Goal: Task Accomplishment & Management: Use online tool/utility

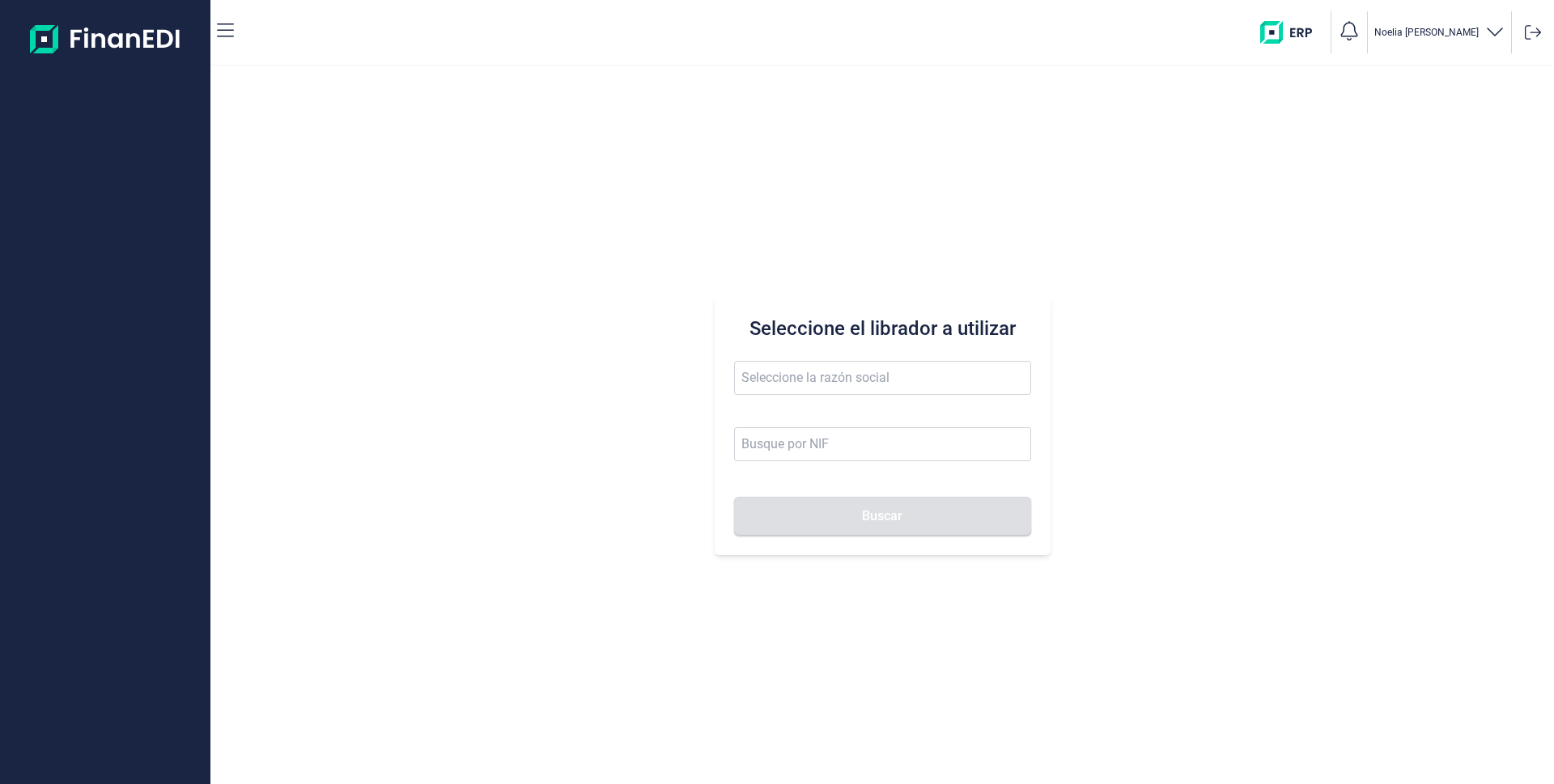
click at [805, 386] on input "text" at bounding box center [883, 377] width 297 height 34
click at [807, 409] on li "AIRTIFICIAL AEROSPACE & DEFENSE SA" at bounding box center [883, 417] width 297 height 32
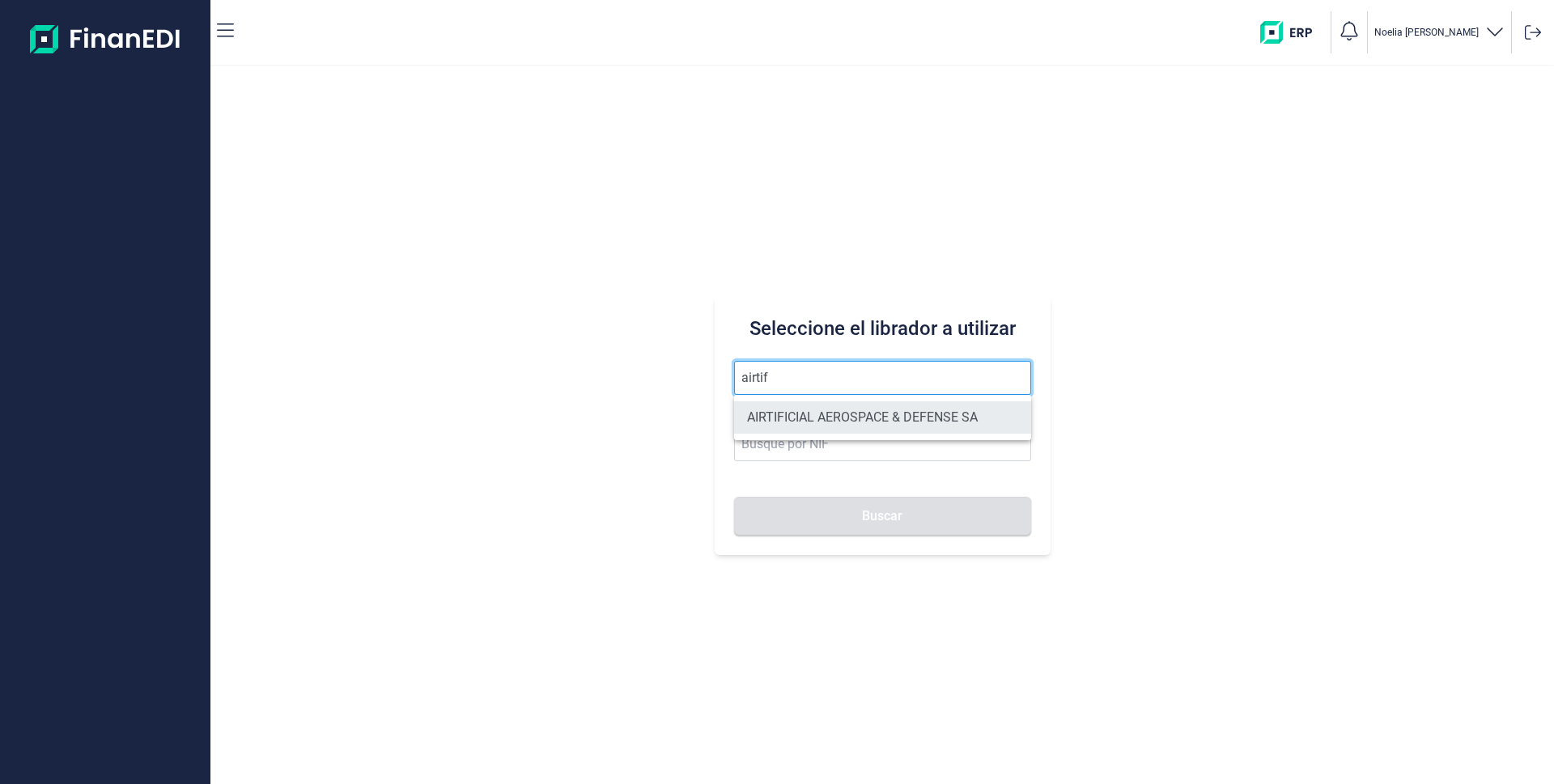
type input "AIRTIFICIAL AEROSPACE & DEFENSE SA"
type input "A72309149"
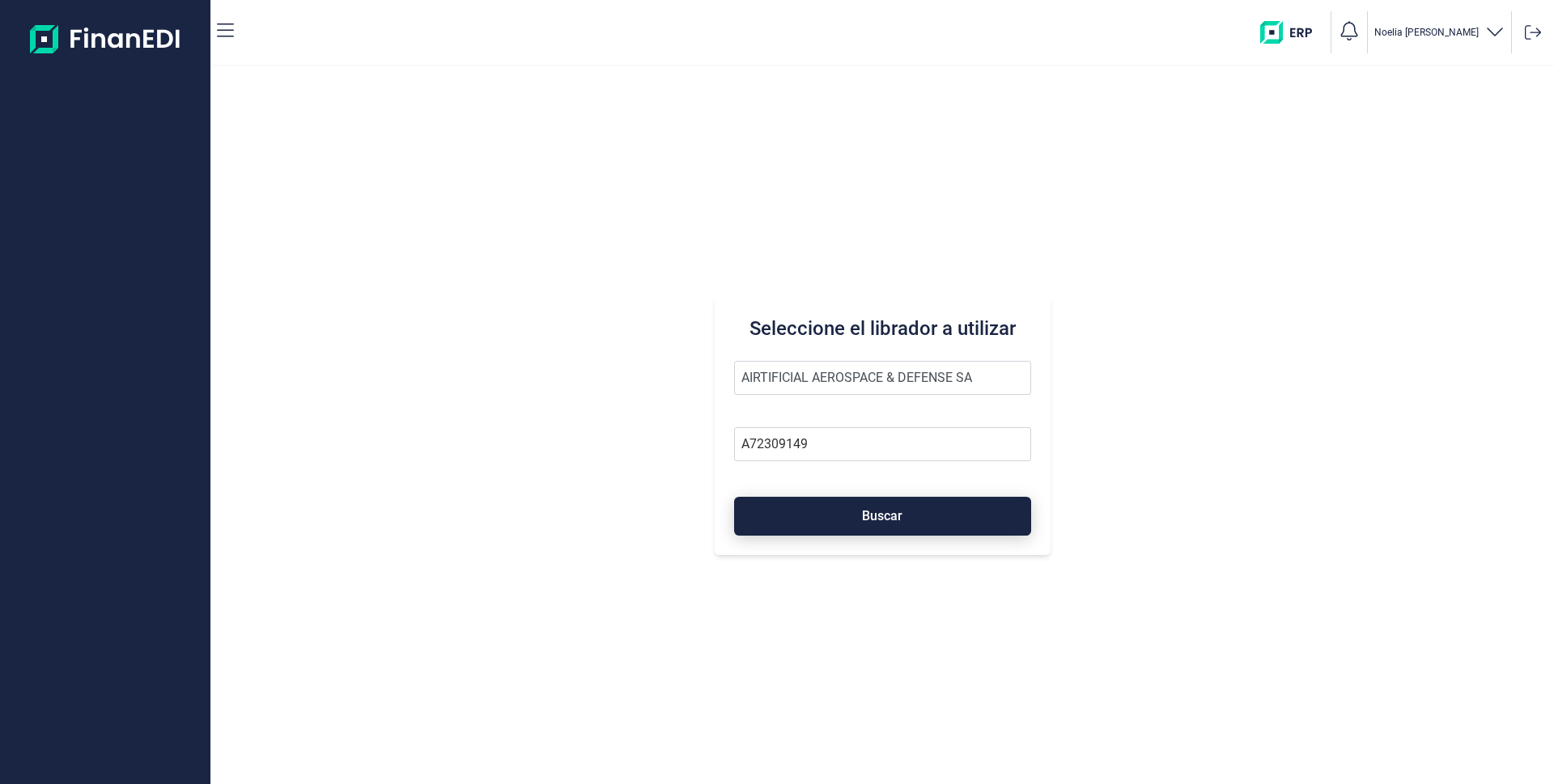
click at [818, 510] on button "Buscar" at bounding box center [883, 516] width 297 height 39
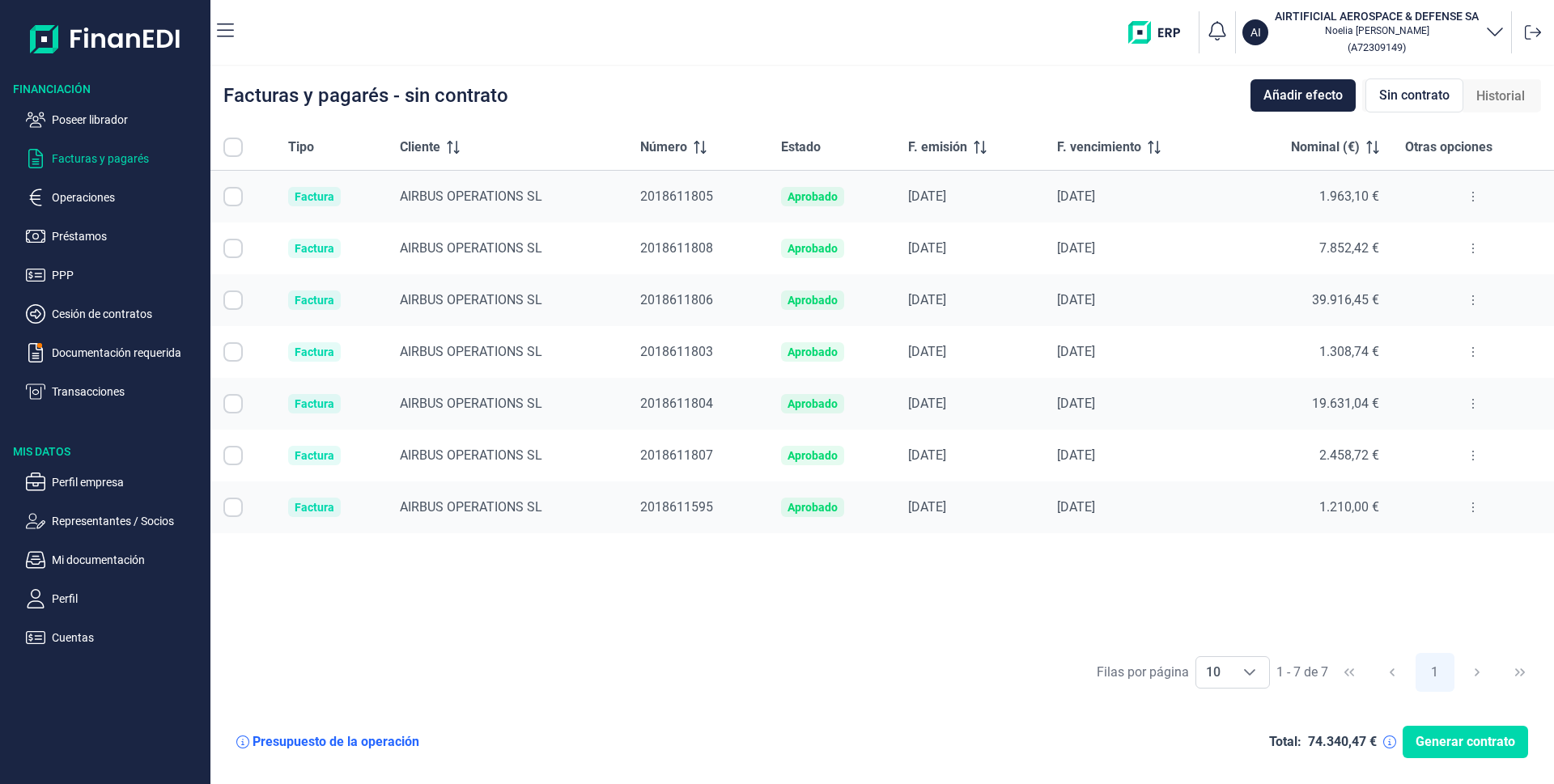
checkbox input "true"
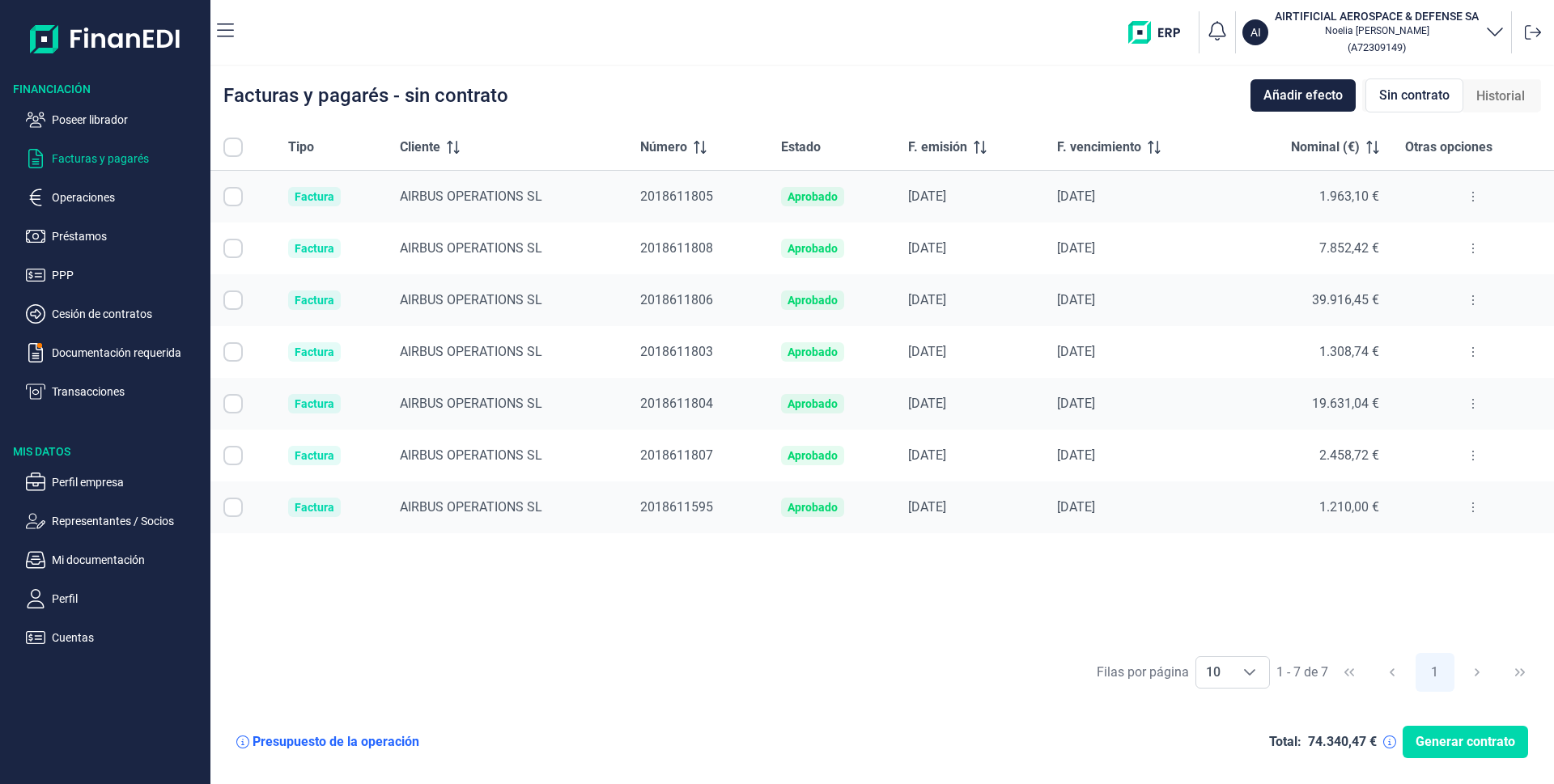
checkbox input "true"
click at [85, 200] on p "Operaciones" at bounding box center [127, 197] width 152 height 19
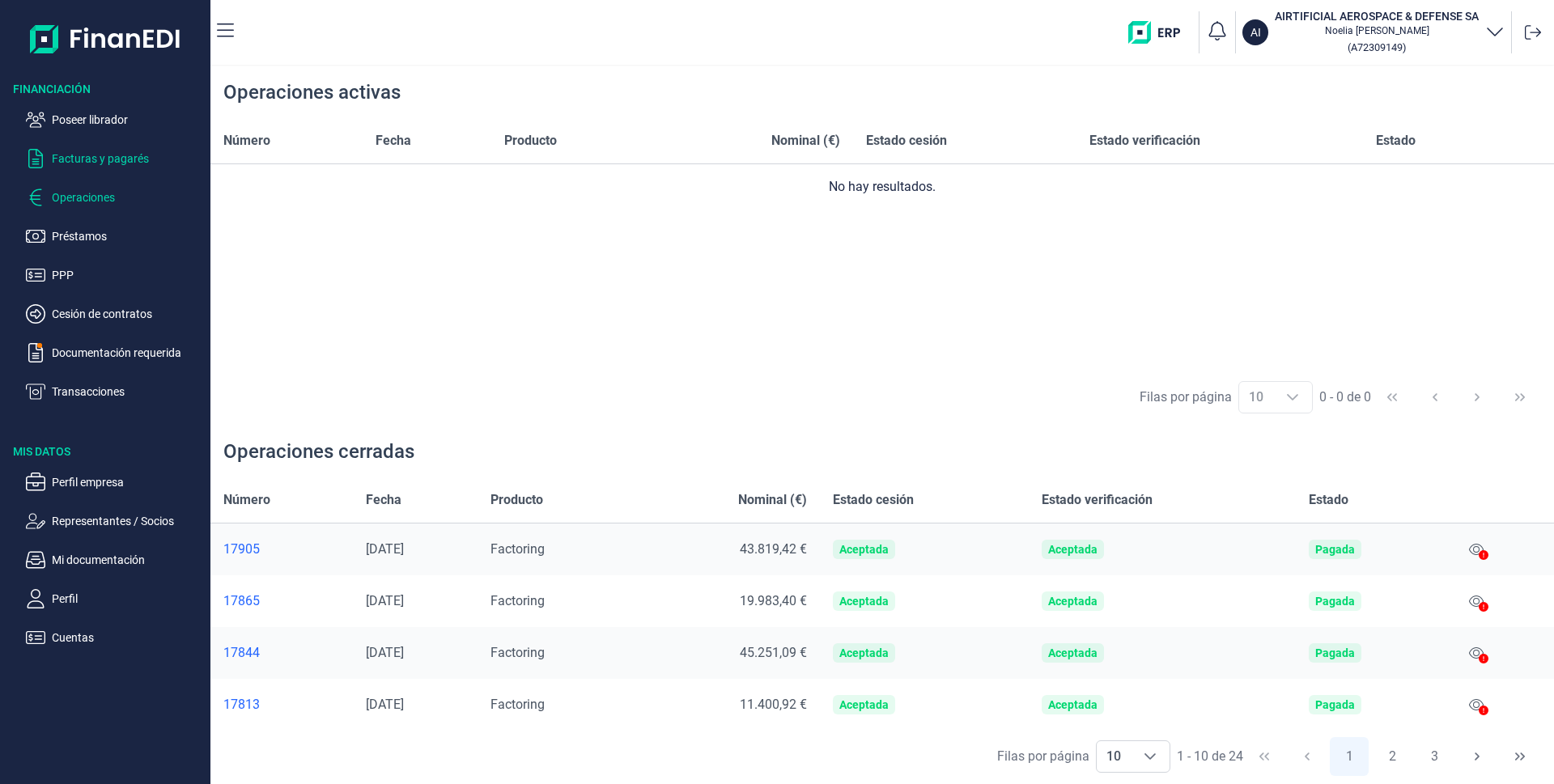
click at [110, 157] on p "Facturas y pagarés" at bounding box center [127, 158] width 152 height 19
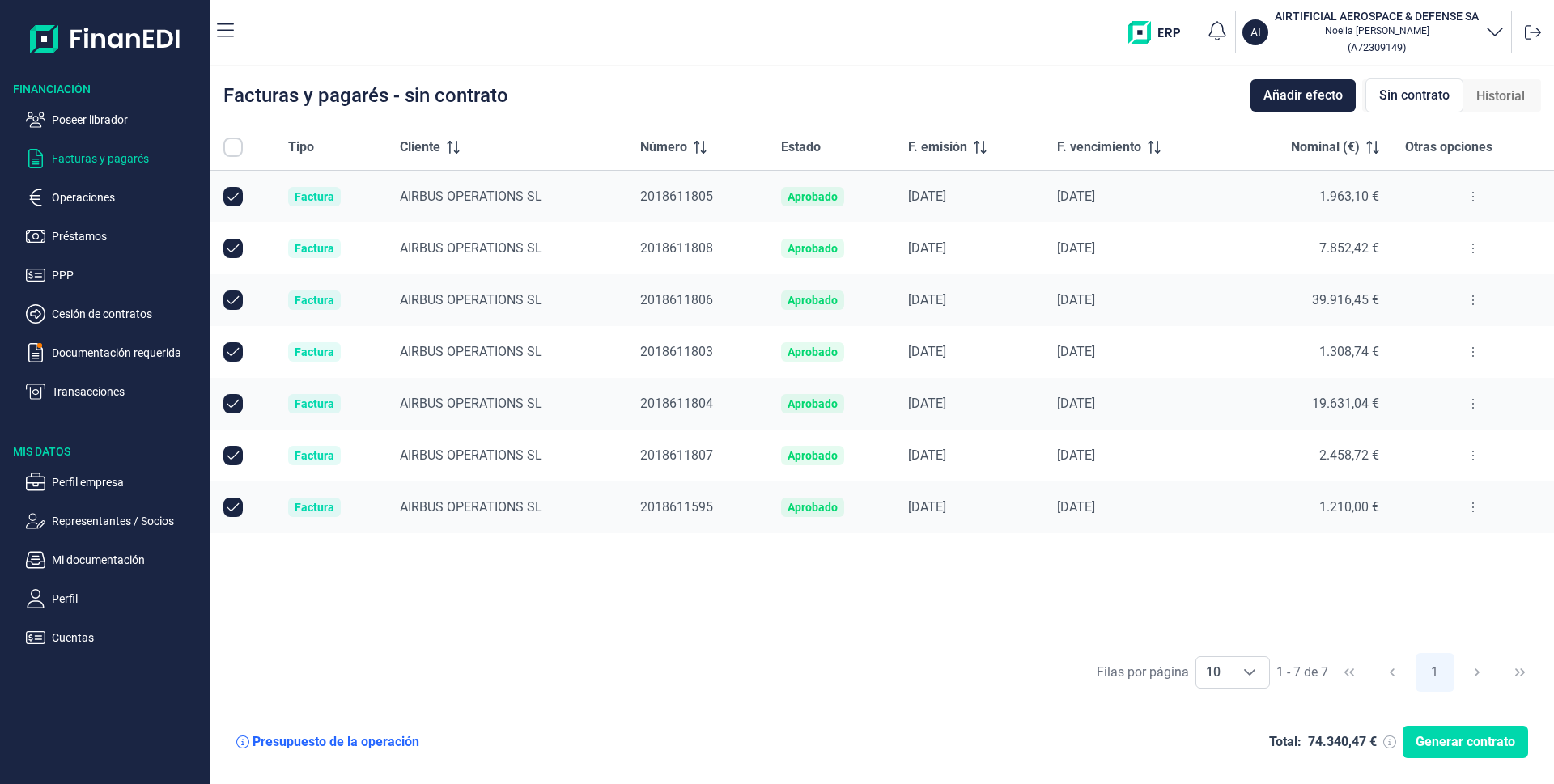
checkbox input "true"
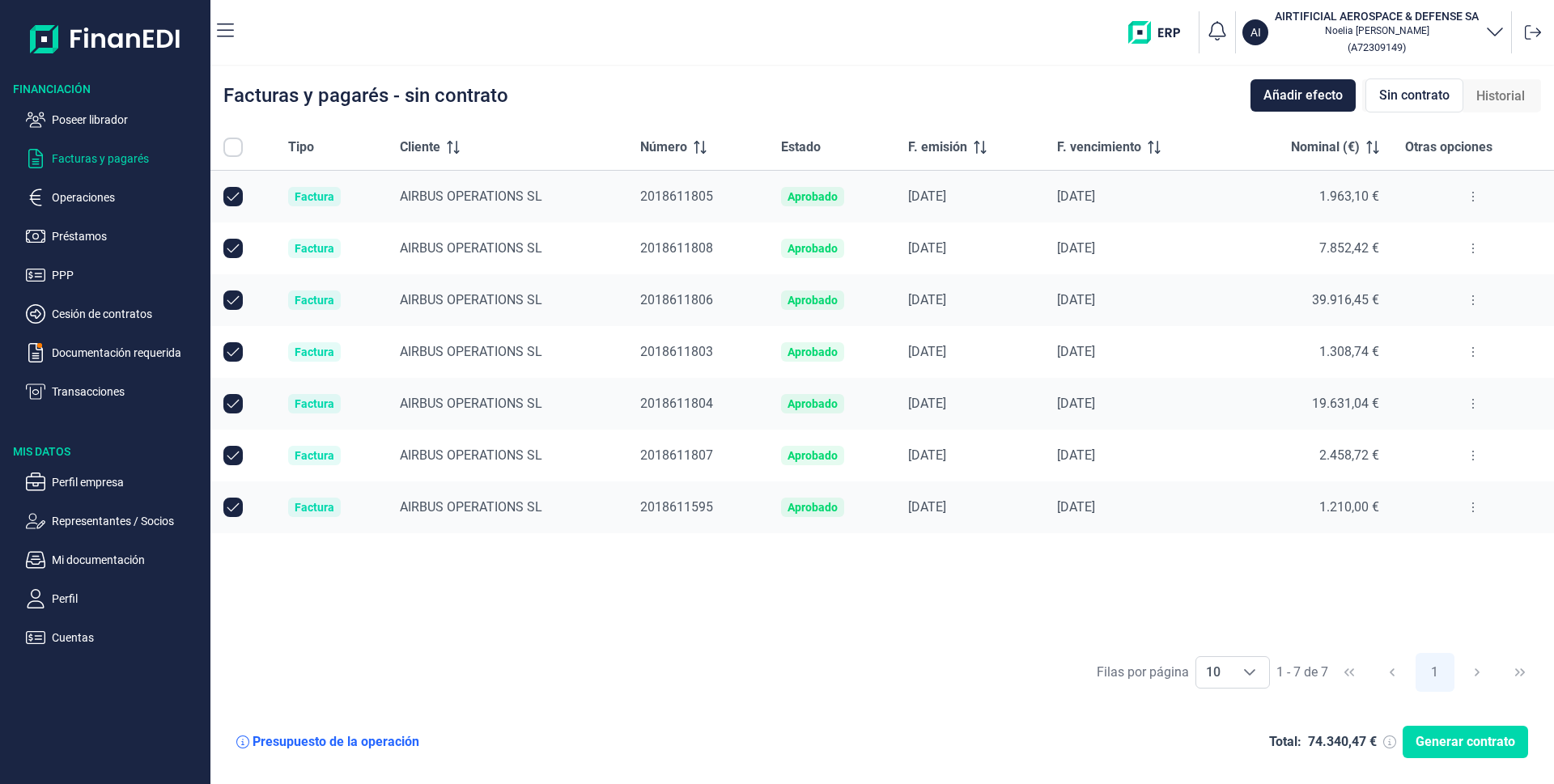
checkbox input "true"
click at [233, 506] on input "Row Unselected null" at bounding box center [233, 507] width 19 height 19
checkbox input "false"
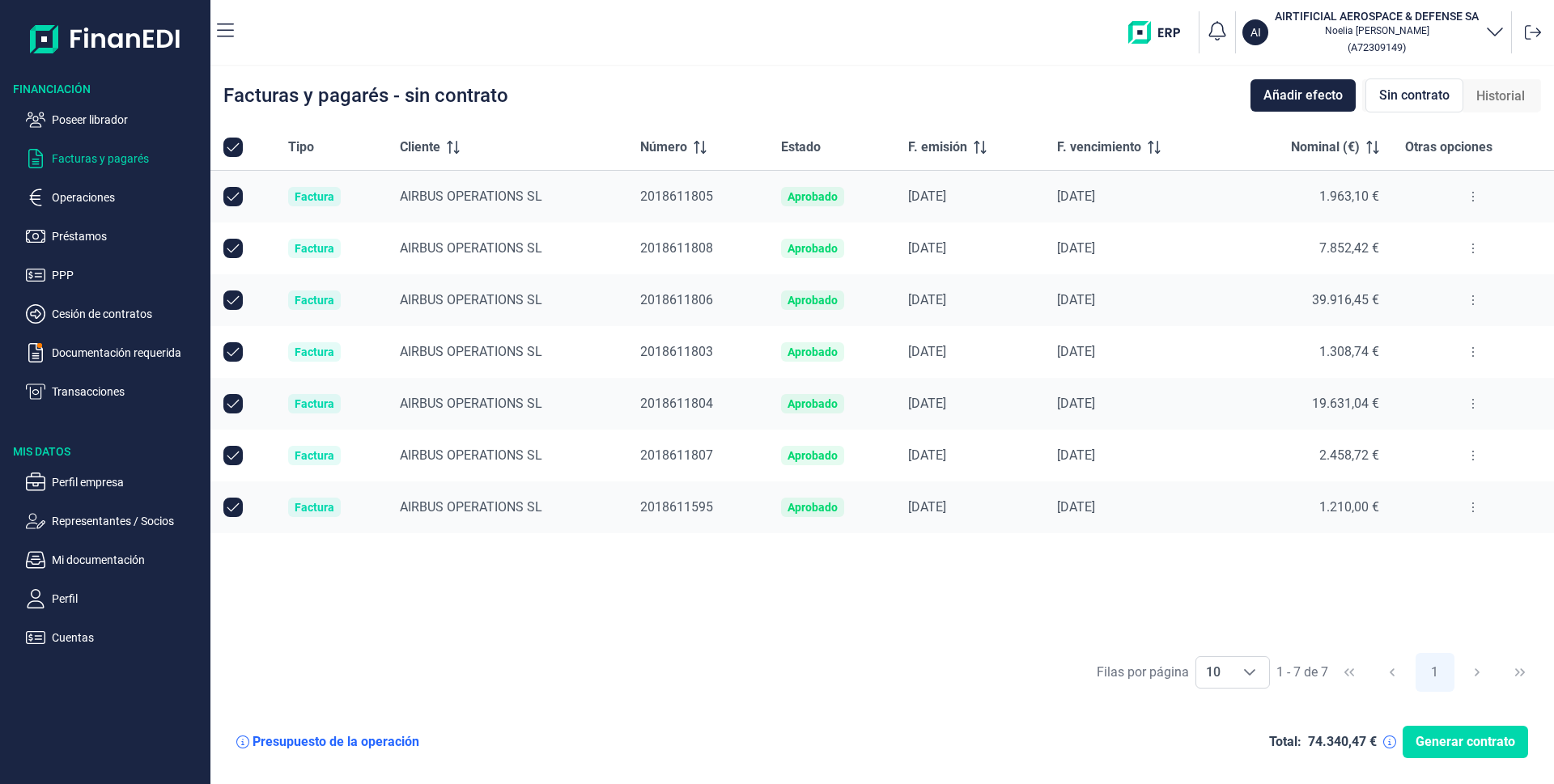
checkbox input "false"
click at [1499, 740] on span "Generar contrato" at bounding box center [1466, 742] width 99 height 19
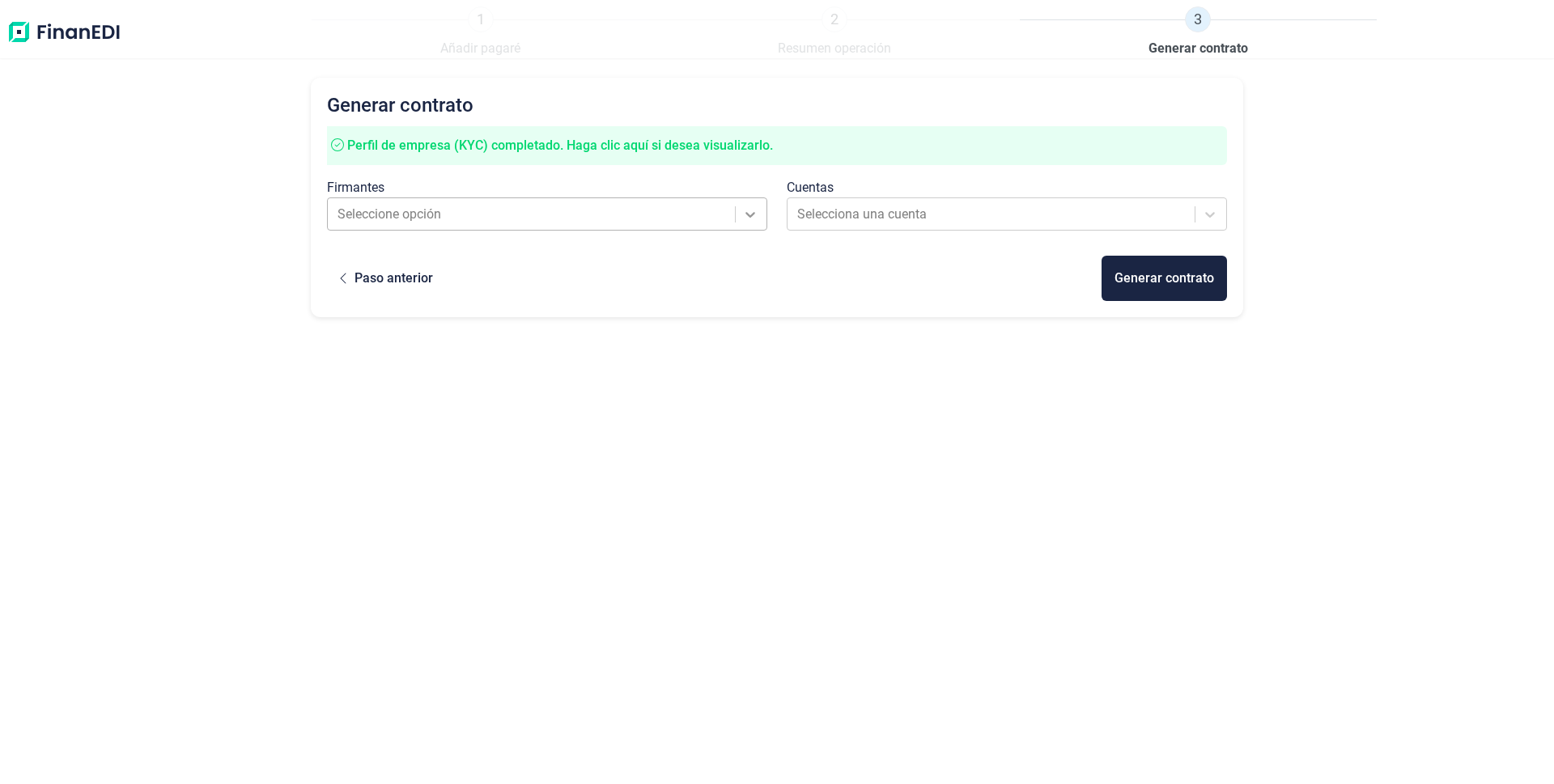
click at [747, 215] on icon at bounding box center [750, 214] width 17 height 17
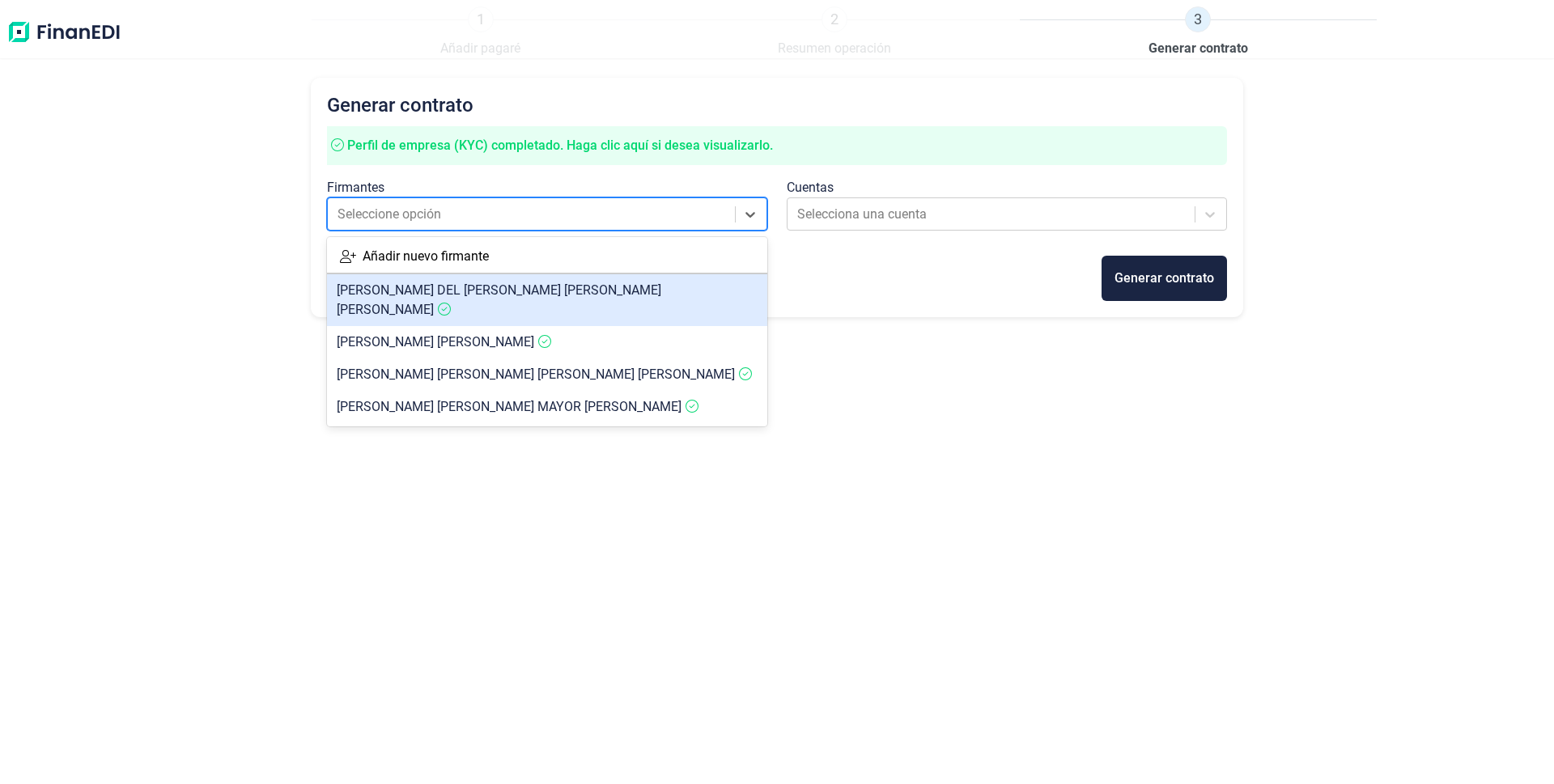
click at [396, 285] on span "[PERSON_NAME] DEL [PERSON_NAME] [PERSON_NAME]" at bounding box center [499, 300] width 325 height 35
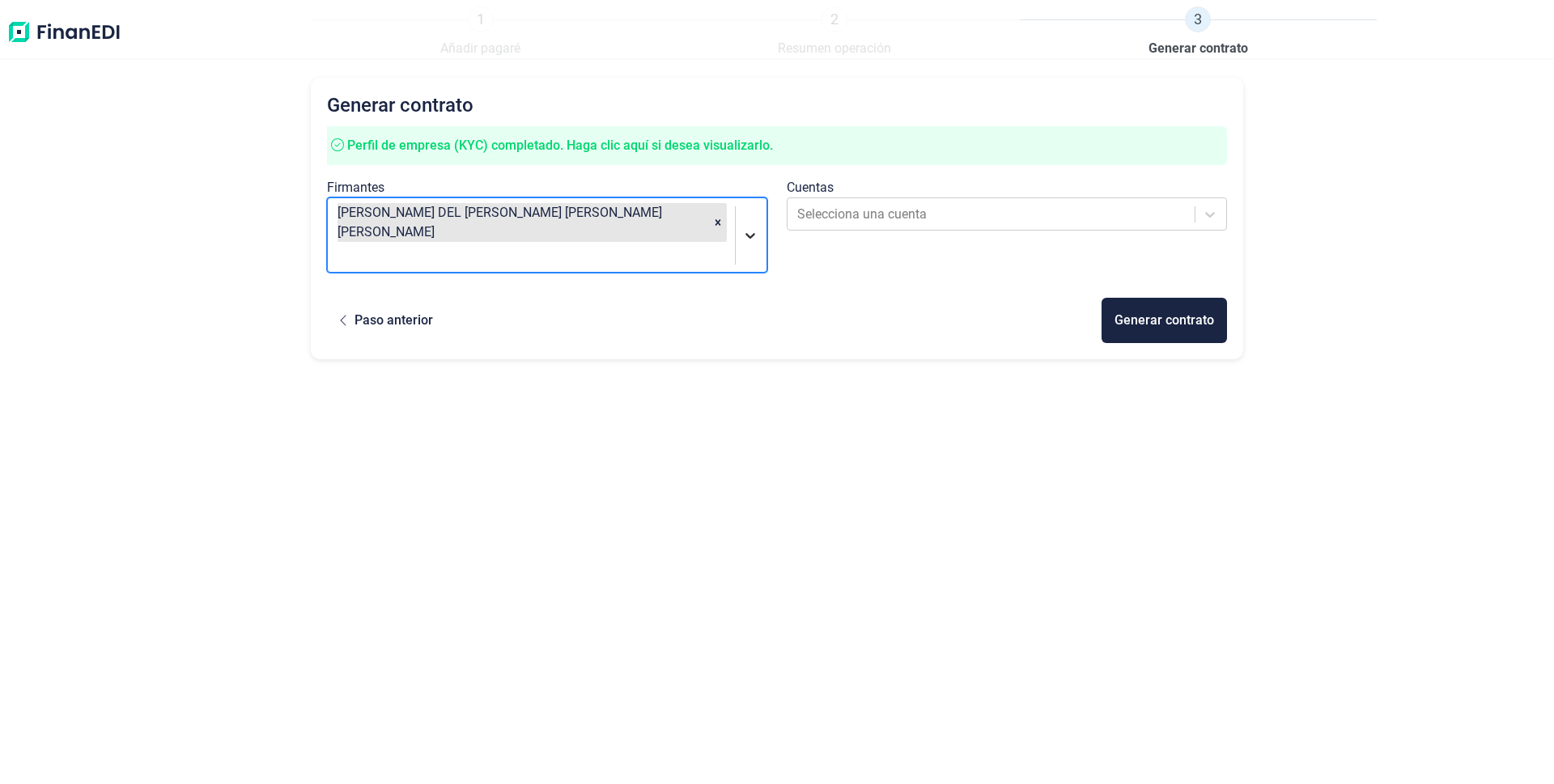
click at [744, 227] on icon at bounding box center [750, 236] width 17 height 17
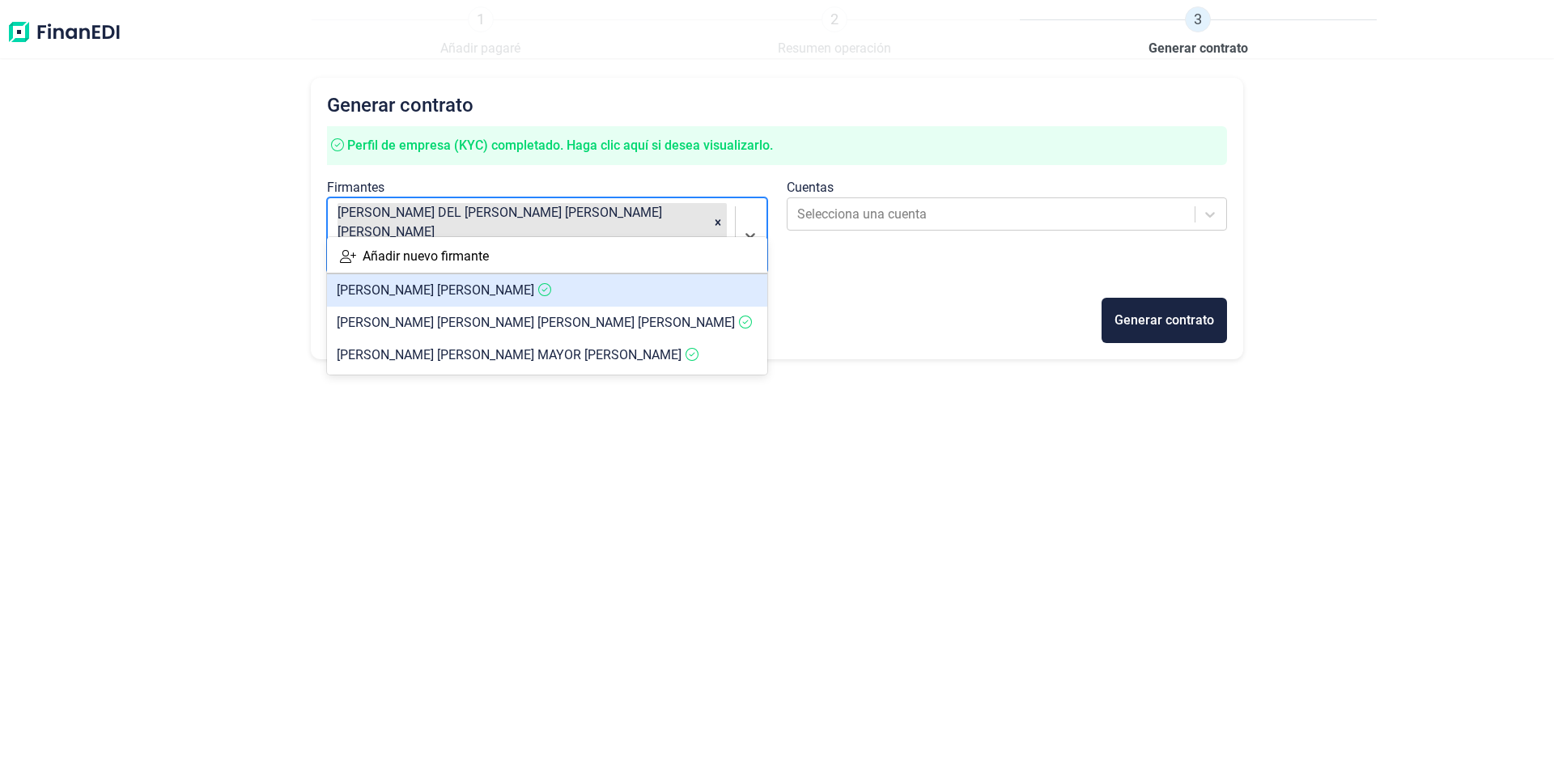
click at [400, 292] on span "[PERSON_NAME]" at bounding box center [435, 290] width 198 height 16
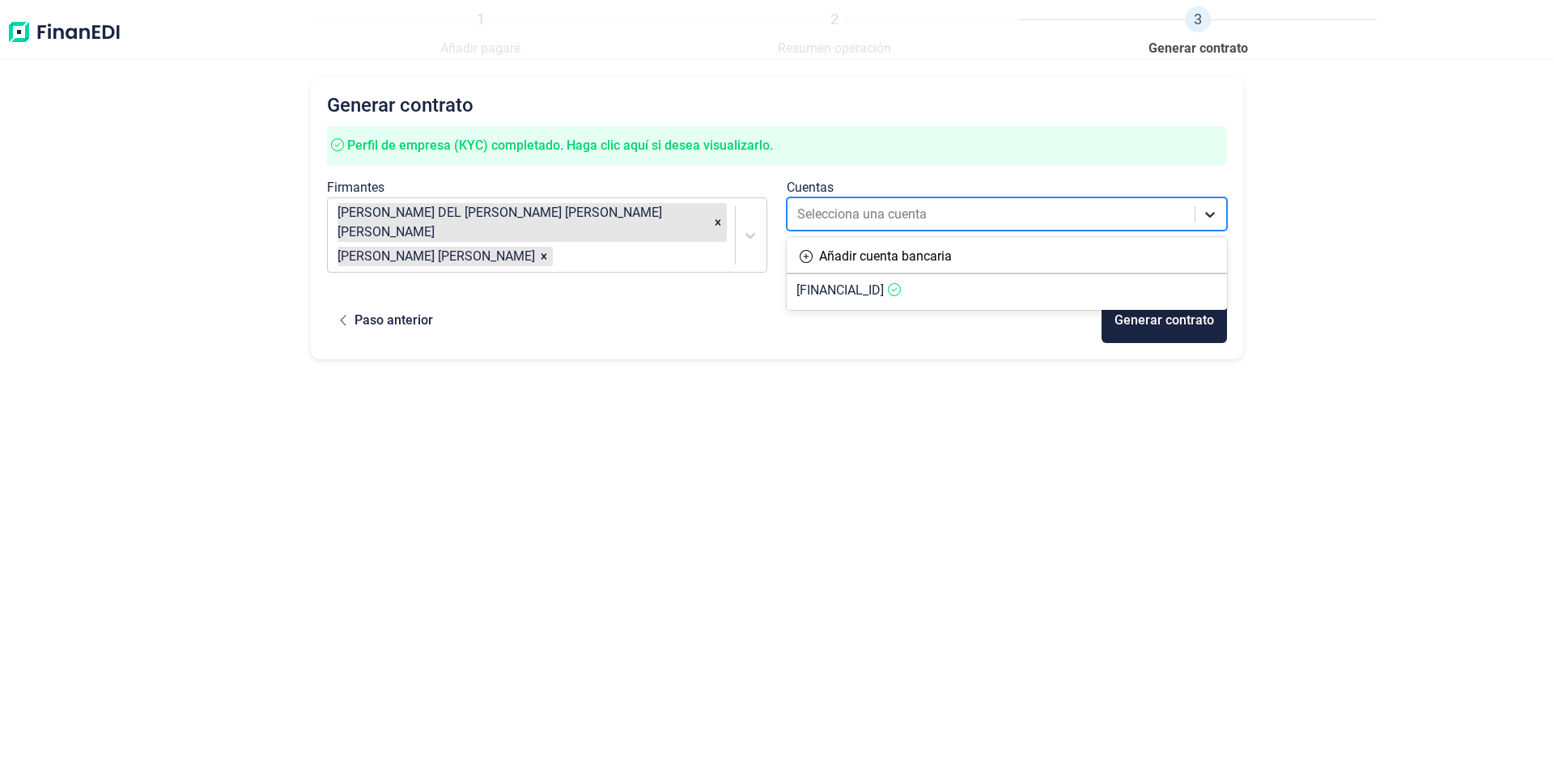
click at [1200, 224] on div at bounding box center [1211, 214] width 29 height 29
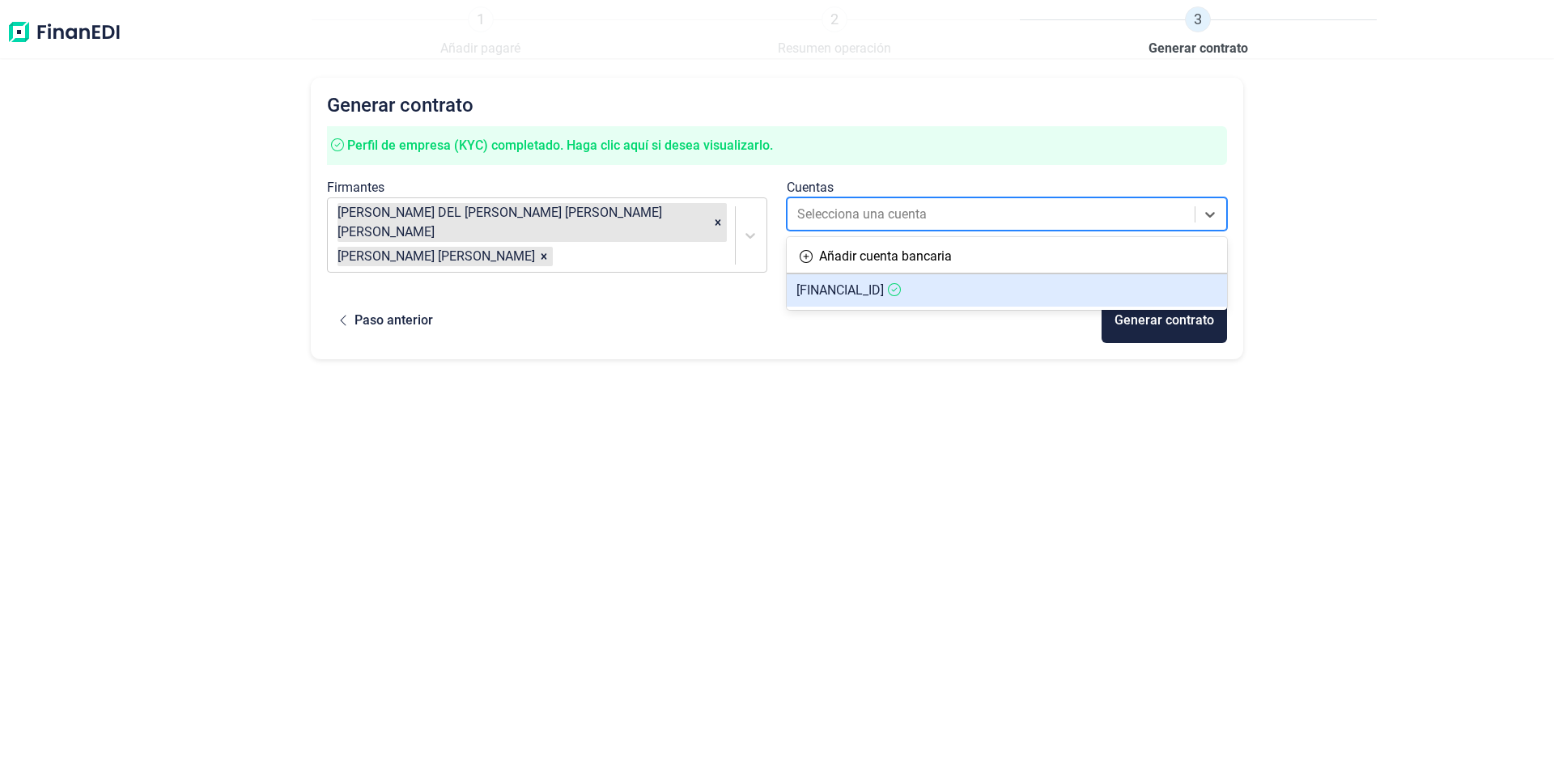
click at [884, 296] on span "[FINANCIAL_ID]" at bounding box center [840, 290] width 87 height 16
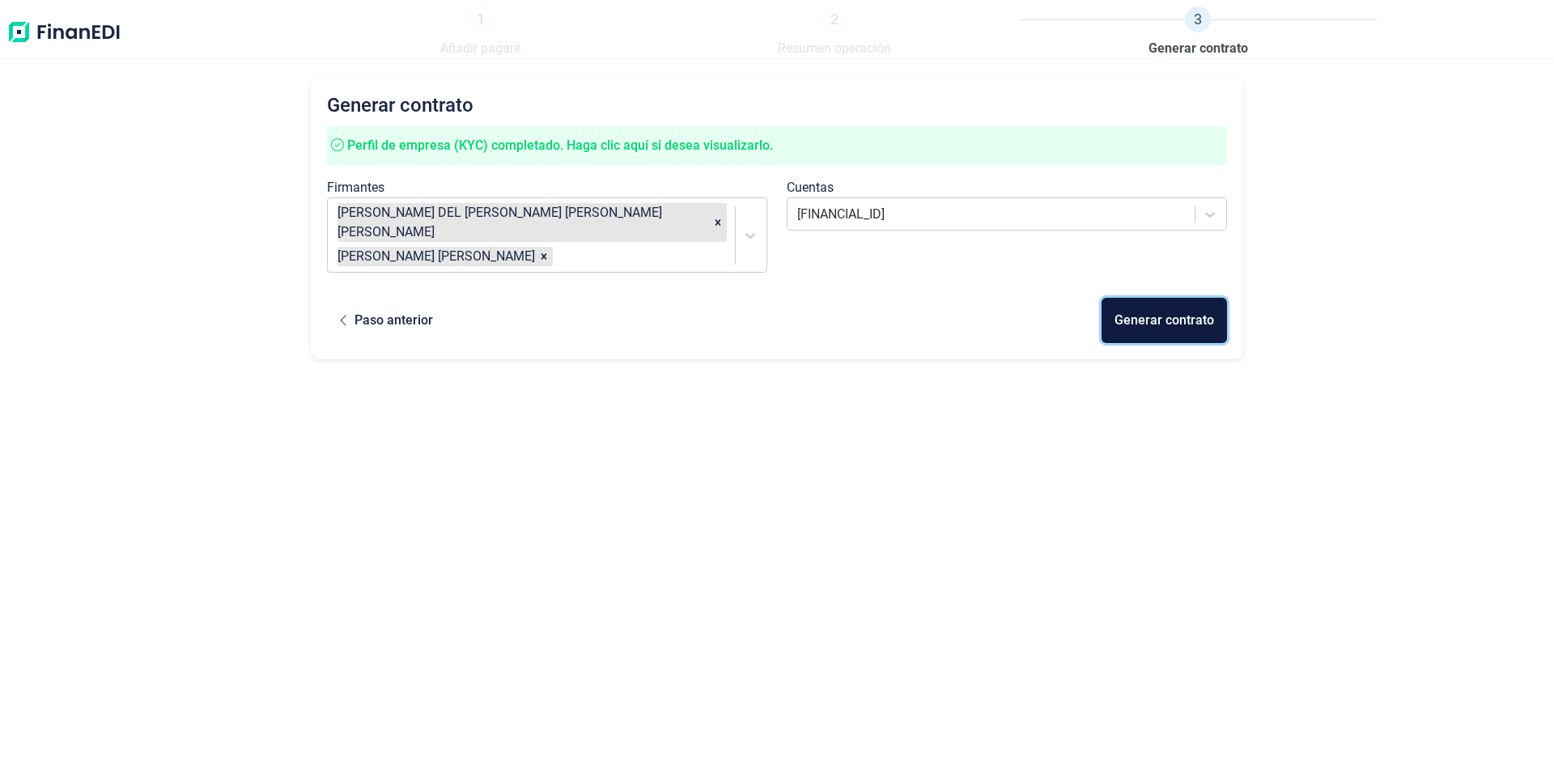
click at [1191, 311] on div "Generar contrato" at bounding box center [1165, 320] width 99 height 19
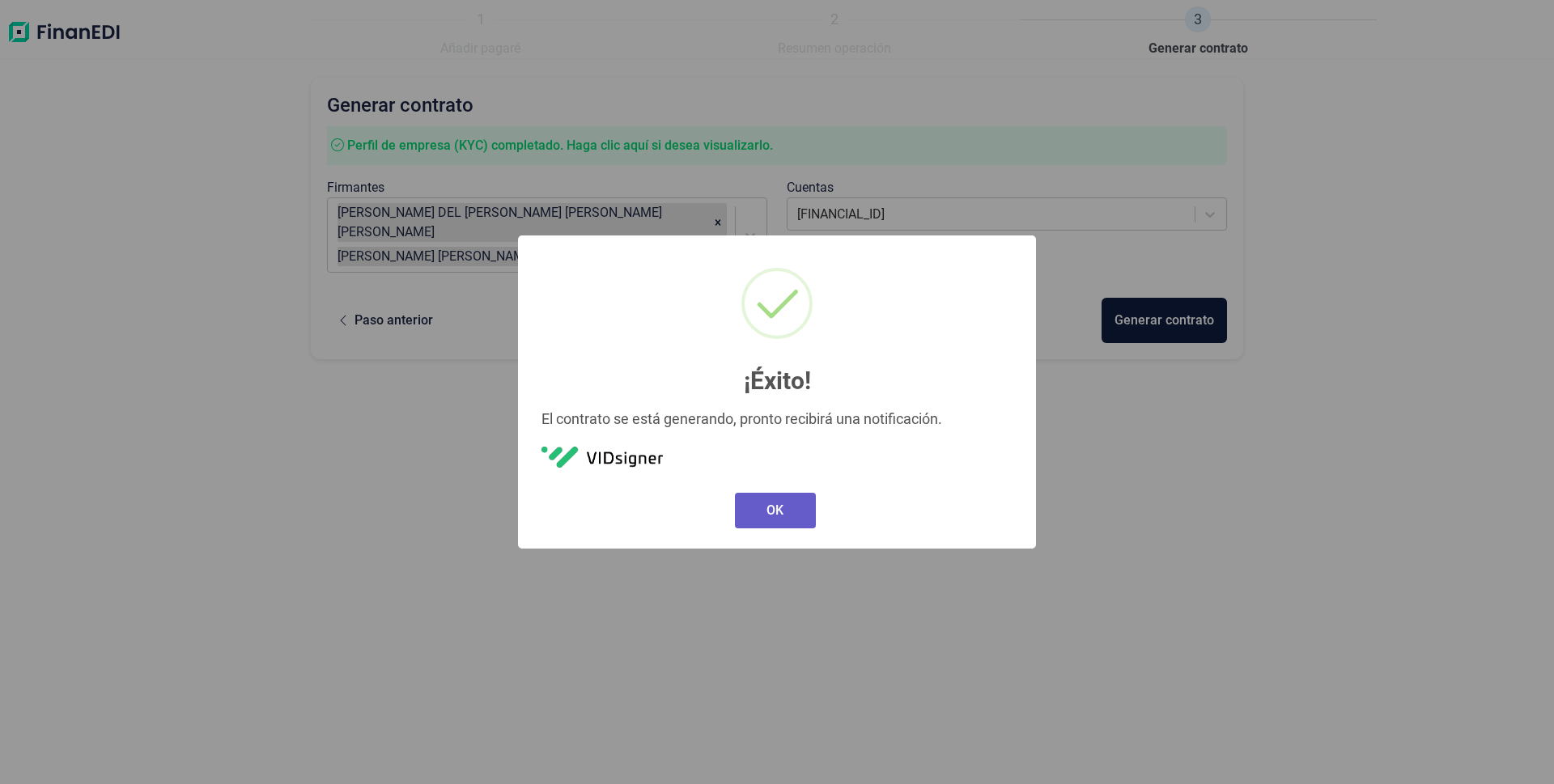
click at [770, 517] on button "OK" at bounding box center [775, 510] width 81 height 36
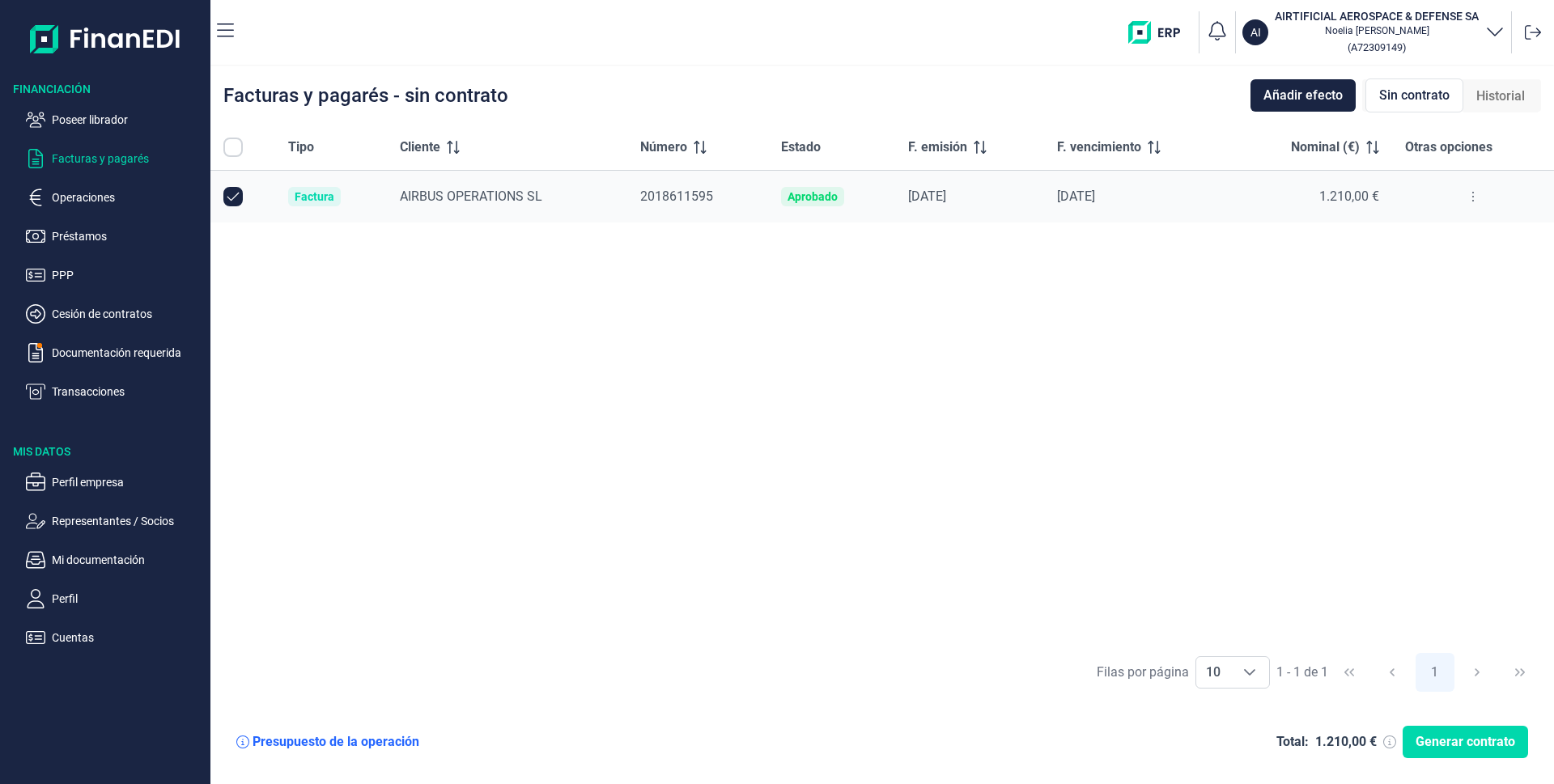
checkbox input "true"
